Goal: Information Seeking & Learning: Learn about a topic

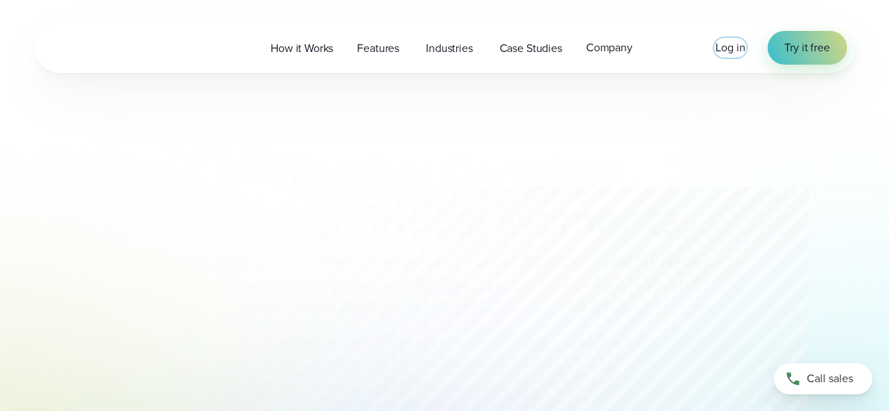
click at [727, 46] on span "Log in" at bounding box center [731, 47] width 30 height 16
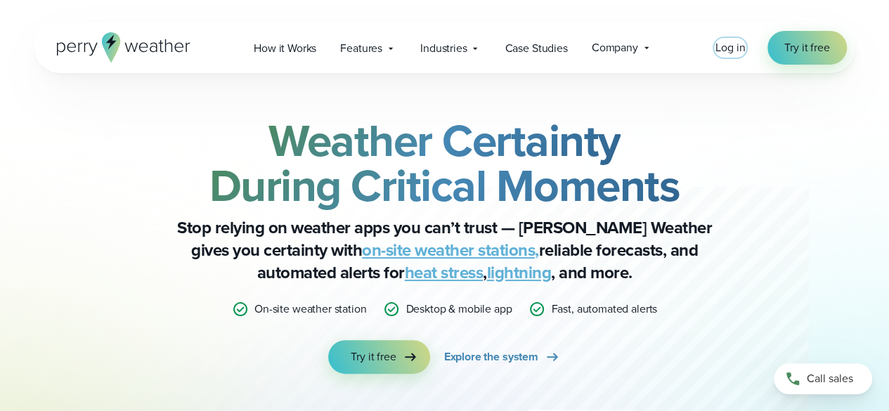
click at [732, 48] on span "Log in" at bounding box center [731, 47] width 30 height 16
click at [68, 192] on div "Weather Certainty During Critical Moments Stop relying on weather apps you can’…" at bounding box center [444, 310] width 821 height 474
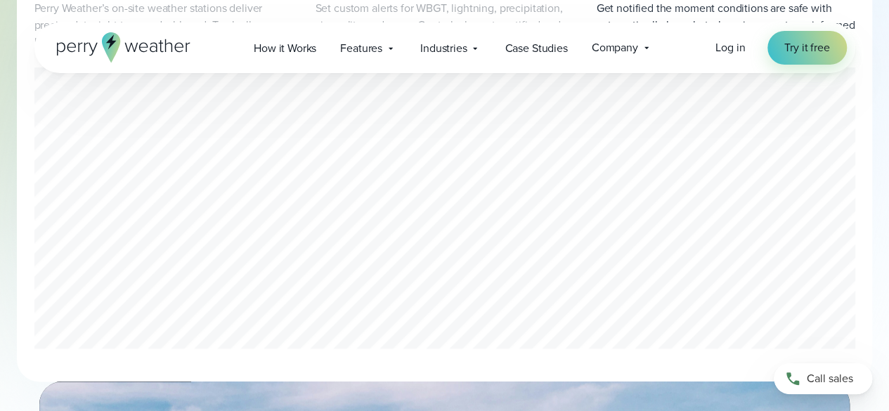
scroll to position [3163, 0]
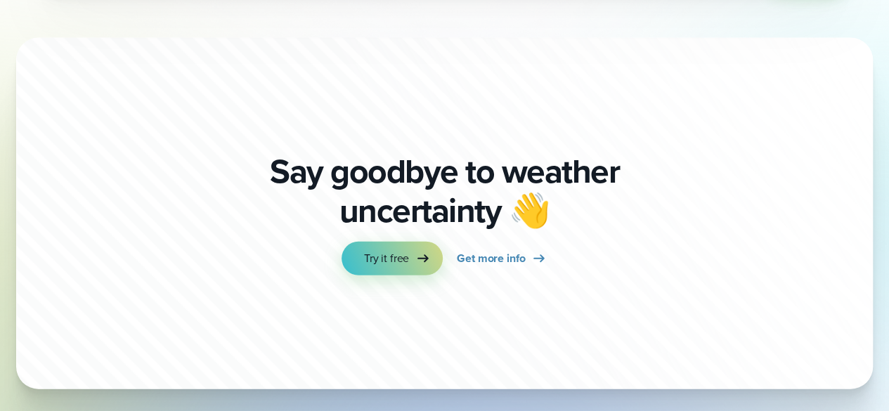
scroll to position [4682, 0]
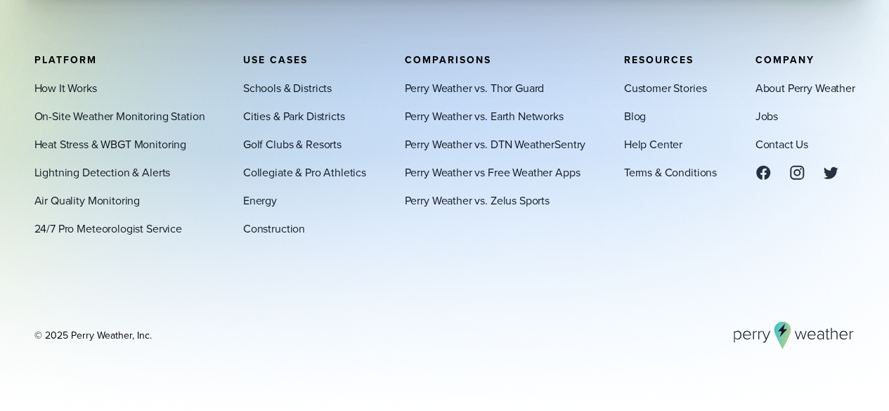
click at [426, 269] on div "Platform How It Works On-Site Weather Monitoring Station Heat Stress & WBGT Mon…" at bounding box center [444, 201] width 821 height 295
click at [457, 243] on div "Platform How It Works On-Site Weather Monitoring Station Heat Stress & WBGT Mon…" at bounding box center [444, 201] width 821 height 295
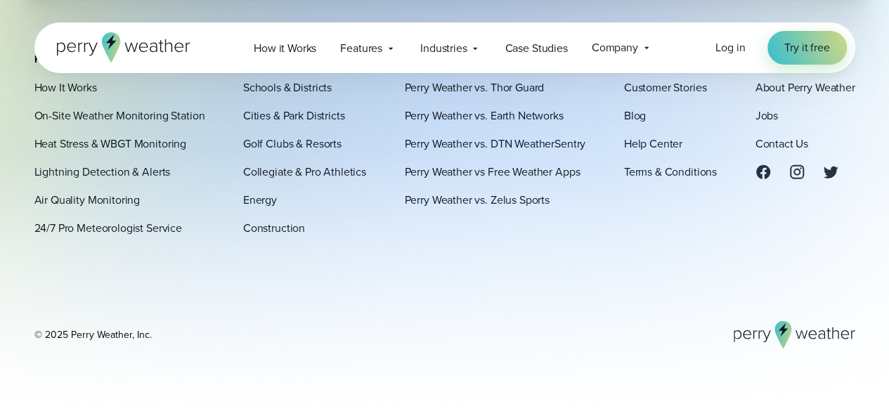
scroll to position [4697, 0]
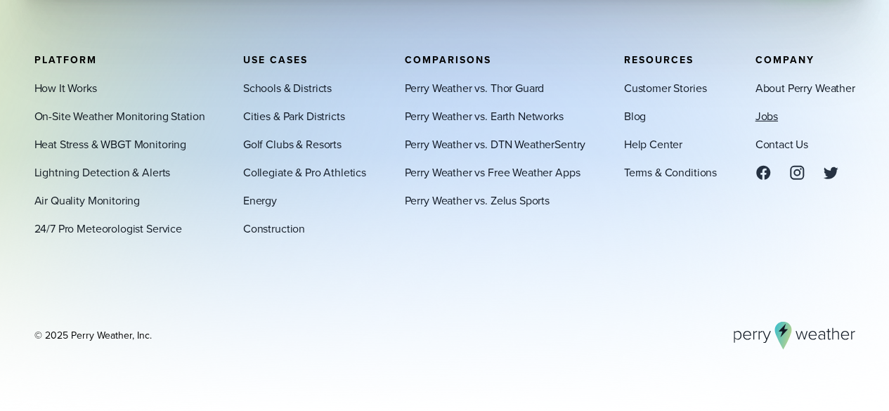
click at [761, 118] on link "Jobs" at bounding box center [766, 116] width 22 height 17
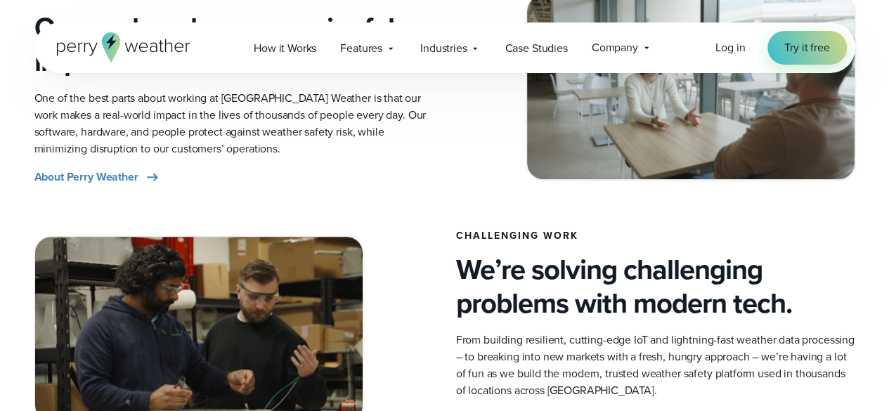
scroll to position [633, 0]
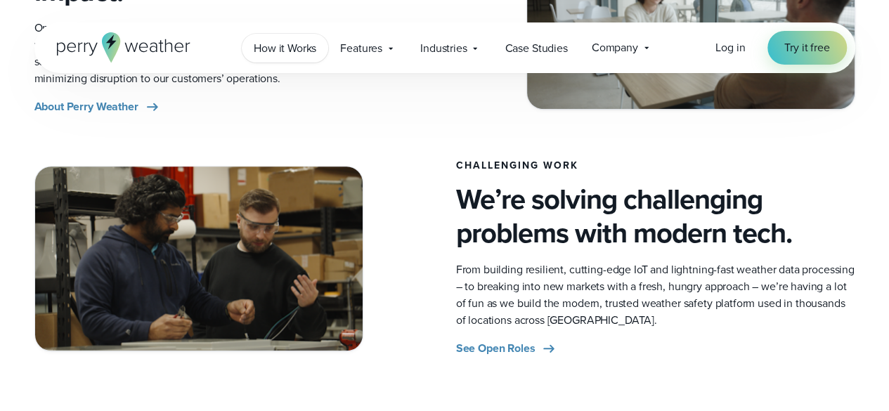
click at [305, 46] on span "How it Works" at bounding box center [285, 48] width 63 height 17
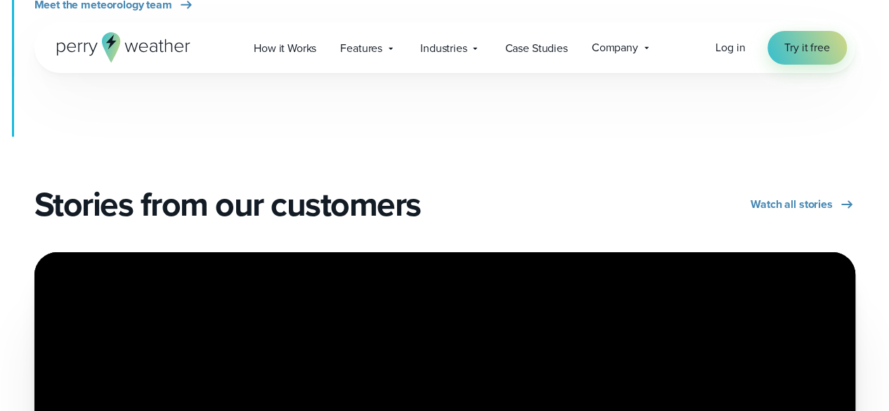
scroll to position [2390, 0]
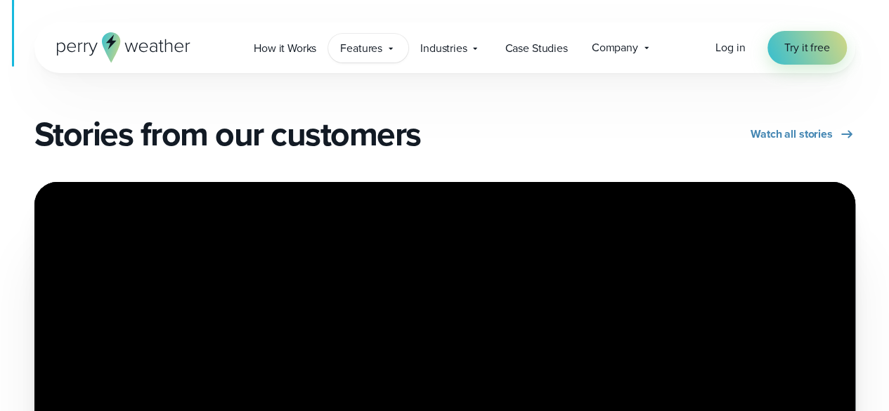
click at [375, 49] on span "Features" at bounding box center [361, 48] width 42 height 17
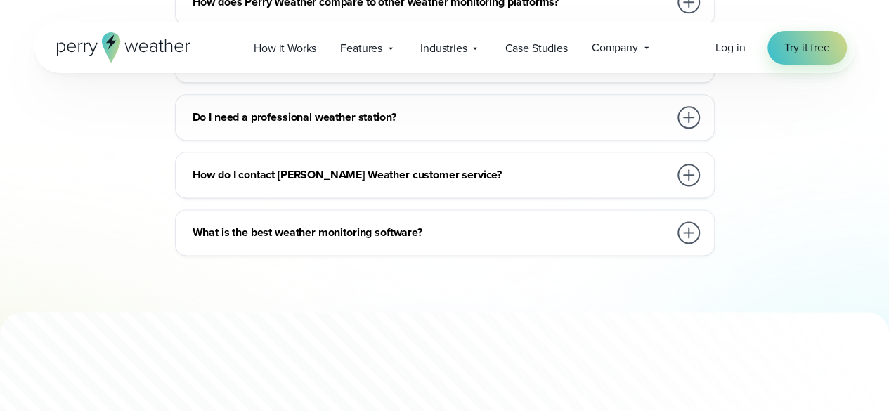
scroll to position [0, 0]
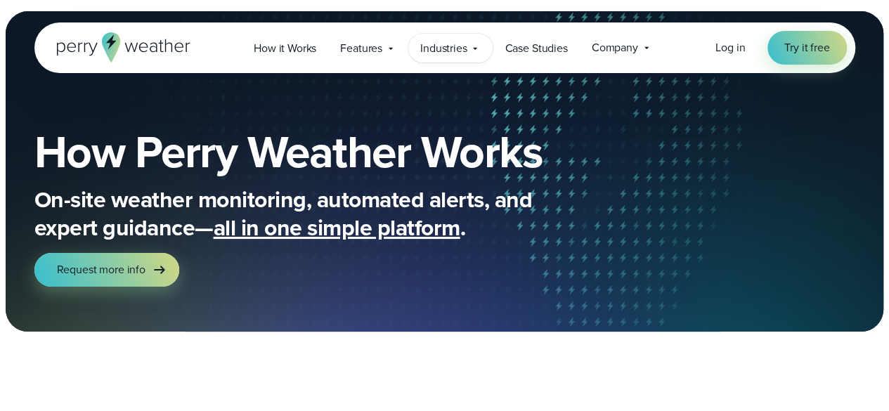
click at [465, 49] on span "Industries" at bounding box center [443, 48] width 46 height 17
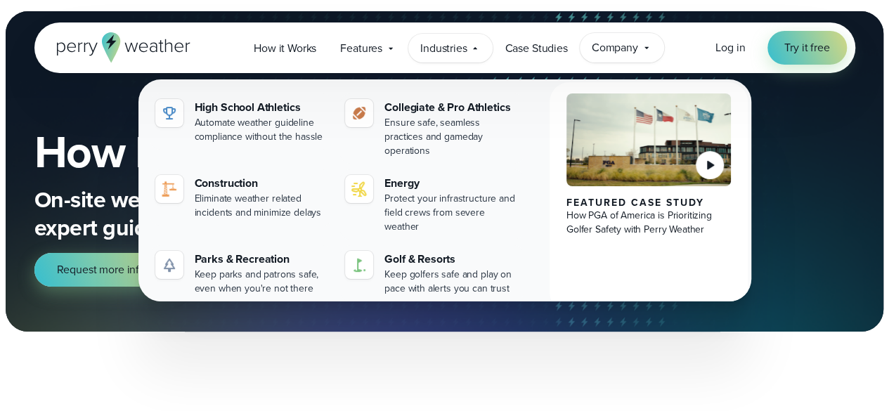
click at [611, 57] on div "Company Contact Us Reach out to us for sales or support questions" at bounding box center [622, 48] width 84 height 30
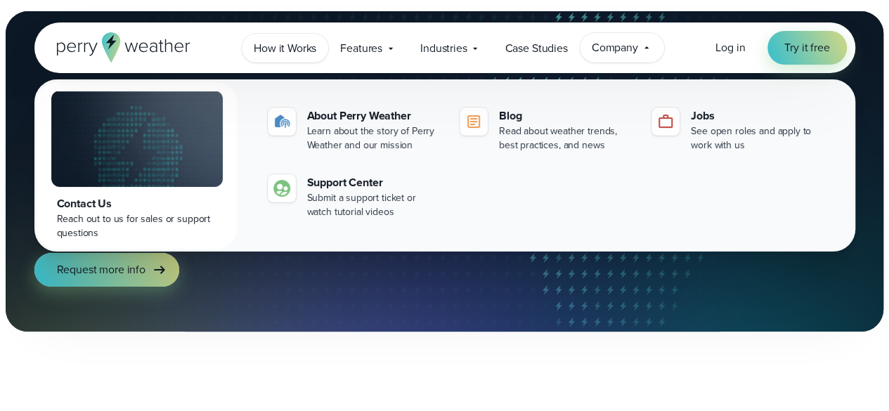
click at [309, 47] on span "How it Works" at bounding box center [285, 48] width 63 height 17
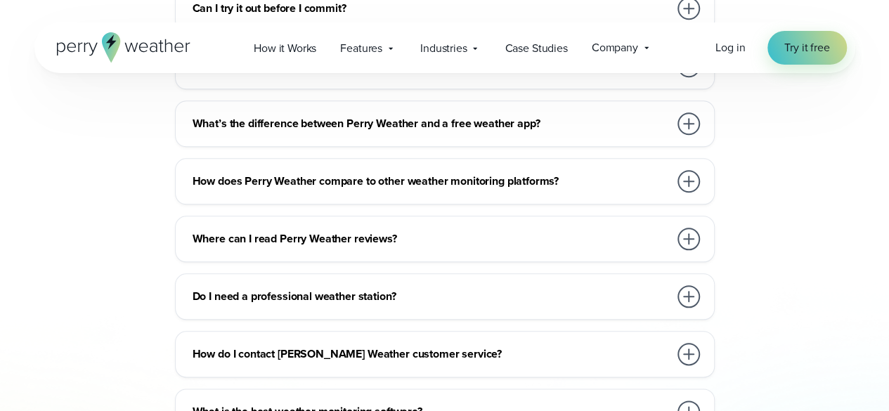
scroll to position [3796, 0]
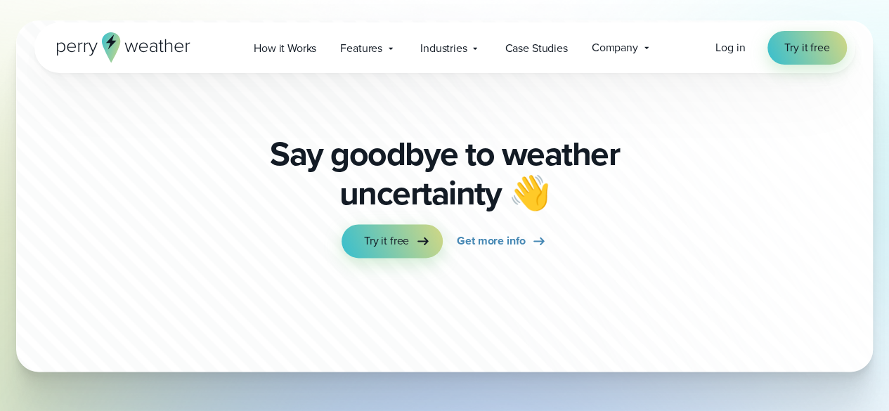
scroll to position [3546, 0]
